Goal: Check status: Check status

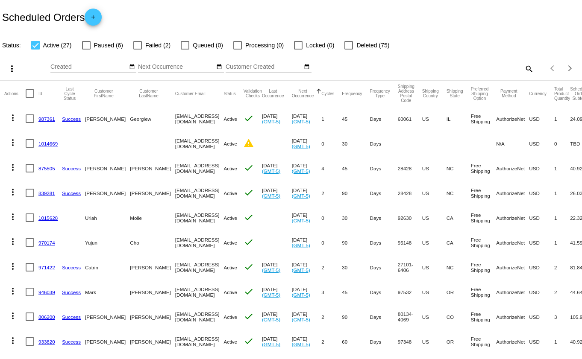
click at [136, 45] on div at bounding box center [137, 45] width 9 height 9
click at [137, 50] on input "Failed (2)" at bounding box center [137, 50] width 0 height 0
checkbox input "true"
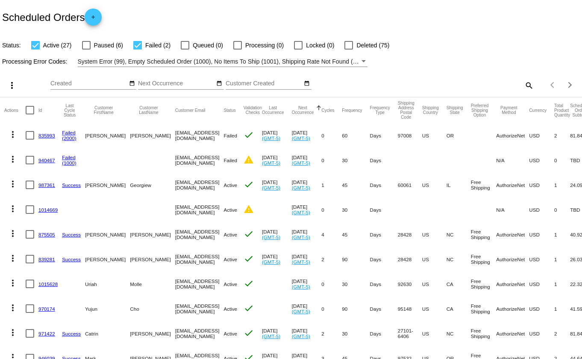
click at [33, 47] on div at bounding box center [35, 45] width 9 height 9
click at [35, 50] on input "Active (27)" at bounding box center [35, 50] width 0 height 0
checkbox input "false"
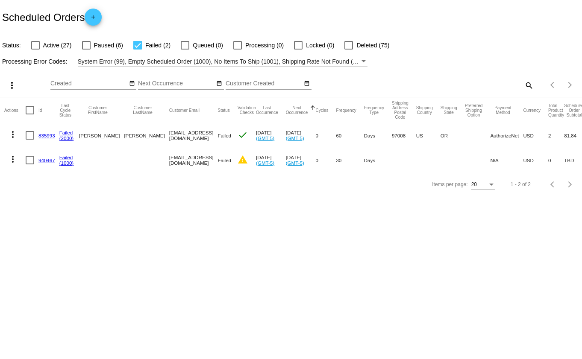
click at [136, 44] on div at bounding box center [137, 45] width 9 height 9
click at [137, 50] on input "Failed (2)" at bounding box center [137, 50] width 0 height 0
checkbox input "false"
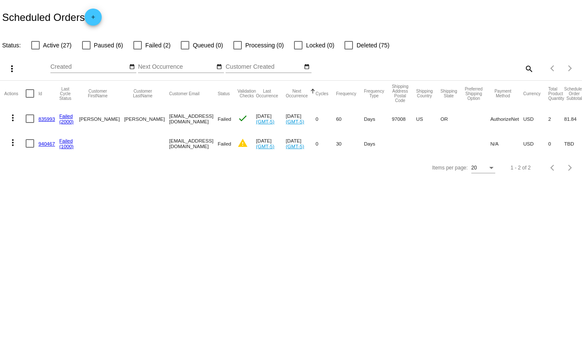
click at [85, 45] on div at bounding box center [86, 45] width 9 height 9
click at [86, 50] on input "Paused (6)" at bounding box center [86, 50] width 0 height 0
checkbox input "true"
